Goal: Find specific page/section: Find specific page/section

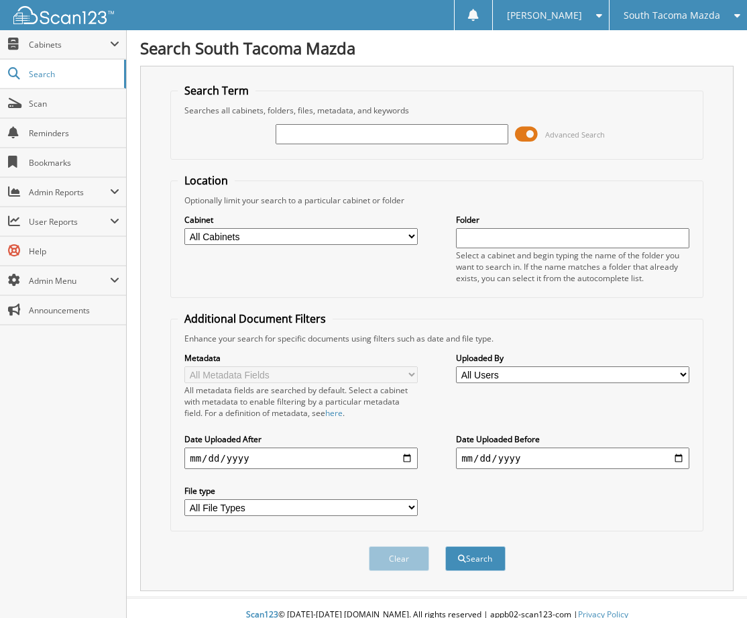
click at [305, 135] on input "text" at bounding box center [392, 134] width 233 height 20
type input "STEALTH CARRIERS"
click at [445, 546] on button "Search" at bounding box center [475, 558] width 60 height 25
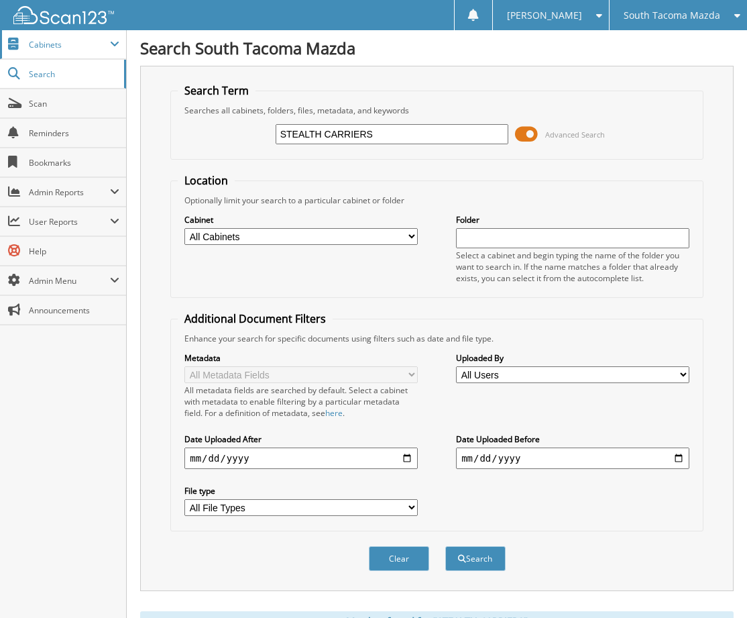
click at [50, 47] on span "Cabinets" at bounding box center [69, 44] width 81 height 11
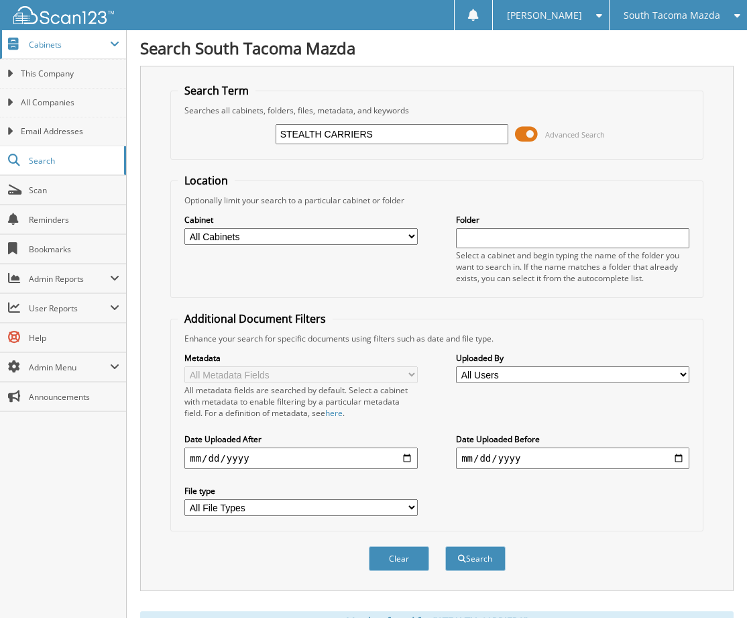
click at [55, 47] on span "Cabinets" at bounding box center [69, 44] width 81 height 11
